Goal: Navigation & Orientation: Find specific page/section

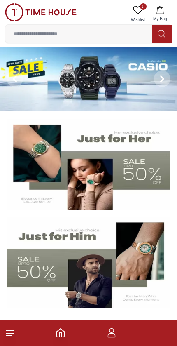
click at [2, 330] on footer at bounding box center [88, 333] width 177 height 26
click at [6, 333] on icon at bounding box center [10, 333] width 10 height 10
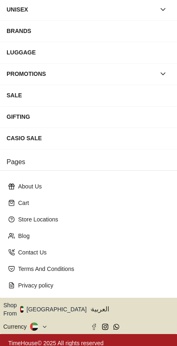
scroll to position [97, 0]
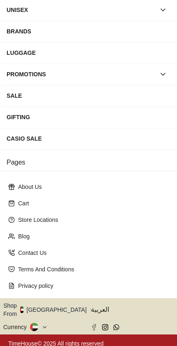
click at [50, 304] on button "Shop From [GEOGRAPHIC_DATA]" at bounding box center [48, 310] width 90 height 17
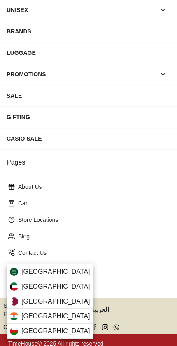
click at [24, 283] on span "[GEOGRAPHIC_DATA]" at bounding box center [55, 287] width 69 height 10
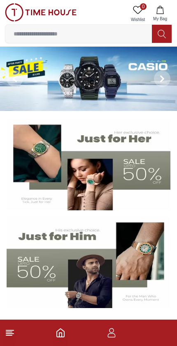
click at [6, 334] on line at bounding box center [9, 334] width 7 height 0
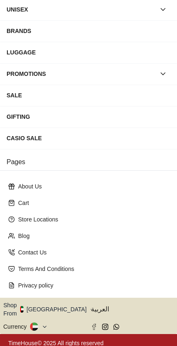
scroll to position [97, 0]
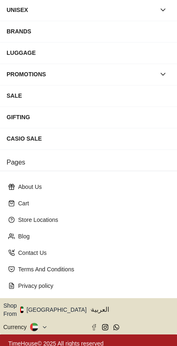
click at [53, 307] on button "Shop From [GEOGRAPHIC_DATA]" at bounding box center [48, 310] width 90 height 17
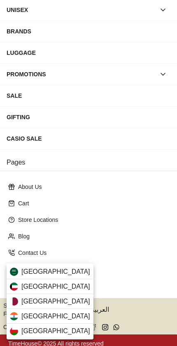
click at [21, 286] on div "[GEOGRAPHIC_DATA]" at bounding box center [50, 286] width 87 height 15
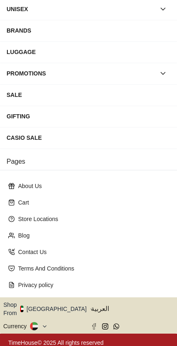
scroll to position [97, 0]
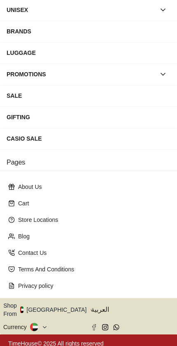
click at [52, 306] on button "Shop From [GEOGRAPHIC_DATA]" at bounding box center [48, 310] width 90 height 17
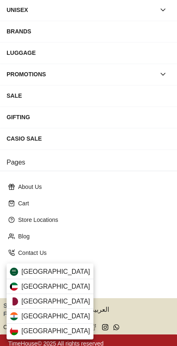
click at [20, 286] on div "[GEOGRAPHIC_DATA]" at bounding box center [50, 286] width 87 height 15
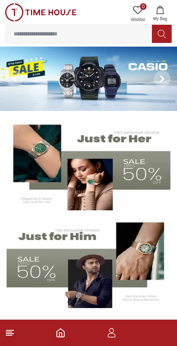
click at [6, 329] on icon at bounding box center [10, 333] width 10 height 10
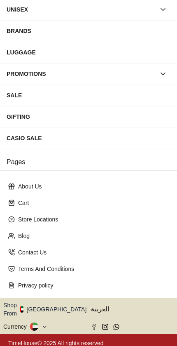
scroll to position [97, 0]
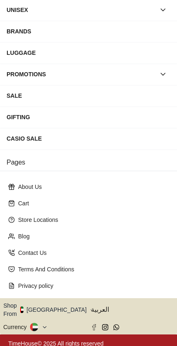
click at [36, 328] on icon at bounding box center [36, 329] width 4 height 3
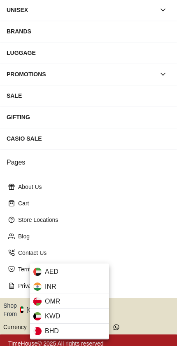
click at [48, 319] on span "KWD" at bounding box center [52, 317] width 15 height 10
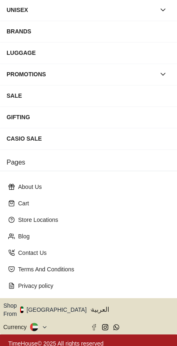
click at [53, 303] on button "Shop From [GEOGRAPHIC_DATA]" at bounding box center [48, 310] width 90 height 17
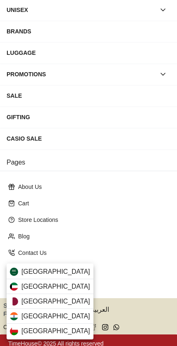
click at [16, 285] on img at bounding box center [14, 287] width 8 height 8
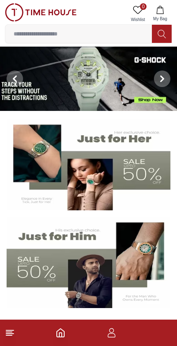
click at [6, 340] on footer at bounding box center [88, 333] width 177 height 26
click at [12, 335] on line at bounding box center [9, 335] width 6 height 0
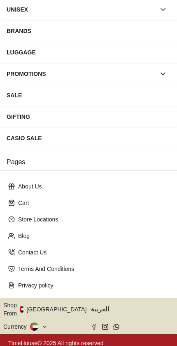
scroll to position [97, 0]
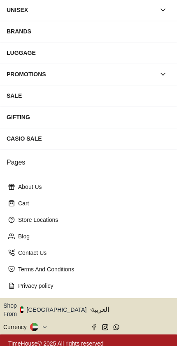
click at [38, 323] on button at bounding box center [39, 327] width 18 height 8
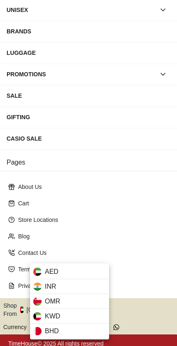
click at [74, 319] on div "KWD" at bounding box center [69, 316] width 79 height 15
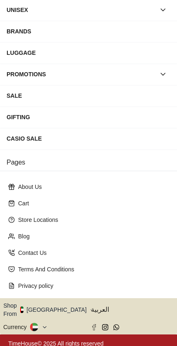
click at [58, 302] on button "Shop From [GEOGRAPHIC_DATA]" at bounding box center [48, 310] width 90 height 17
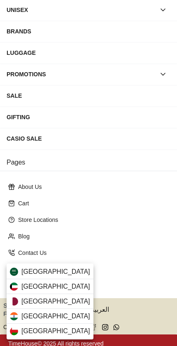
click at [67, 287] on div "[GEOGRAPHIC_DATA]" at bounding box center [50, 286] width 87 height 15
